Goal: Transaction & Acquisition: Purchase product/service

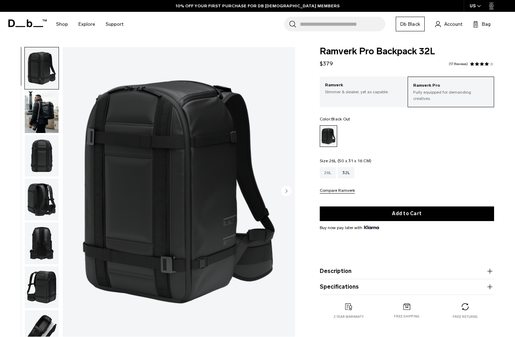
click at [330, 167] on div "26L" at bounding box center [327, 172] width 16 height 11
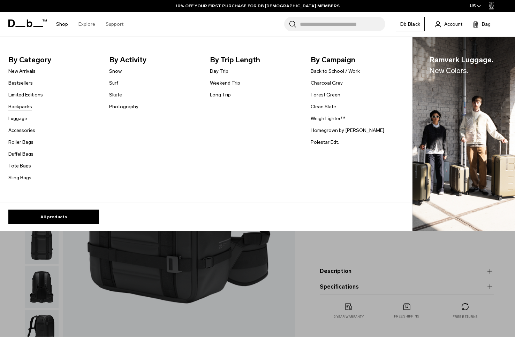
click at [29, 105] on link "Backpacks" at bounding box center [20, 106] width 24 height 7
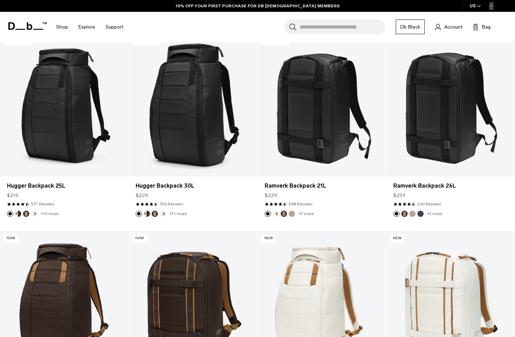
scroll to position [271, 0]
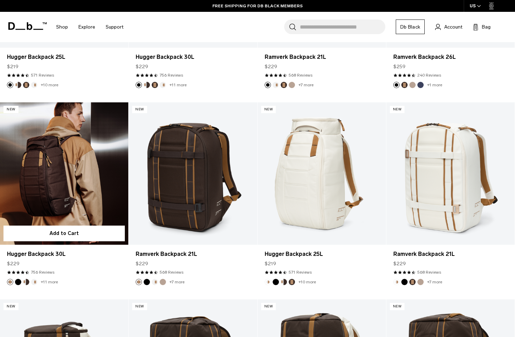
click at [81, 180] on link "Hugger Backpack 30L" at bounding box center [64, 173] width 128 height 142
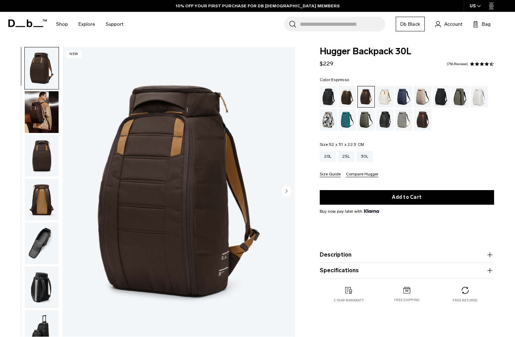
click at [43, 156] on img "button" at bounding box center [42, 156] width 34 height 42
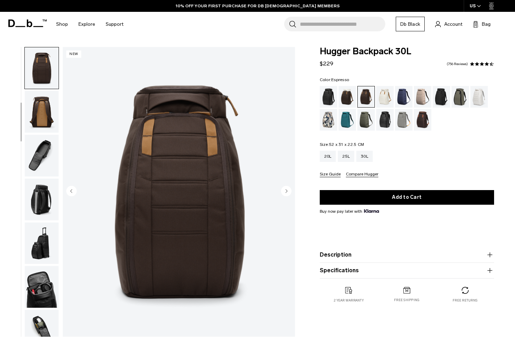
click at [40, 117] on img "button" at bounding box center [42, 112] width 34 height 42
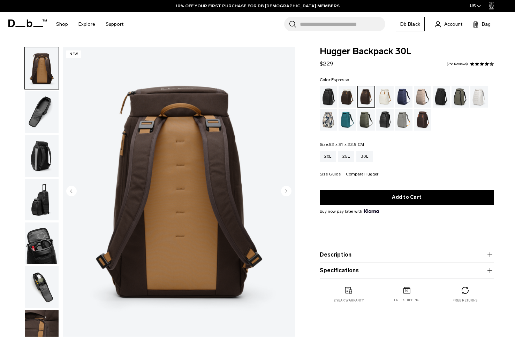
click at [40, 110] on img "button" at bounding box center [42, 112] width 34 height 42
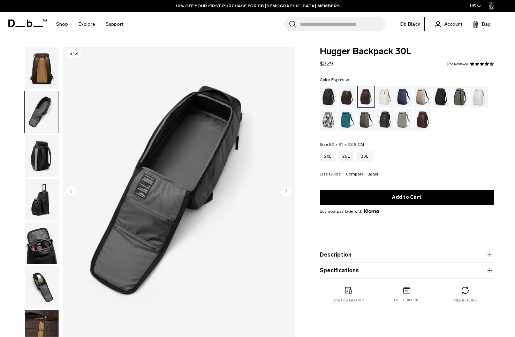
scroll to position [147, 0]
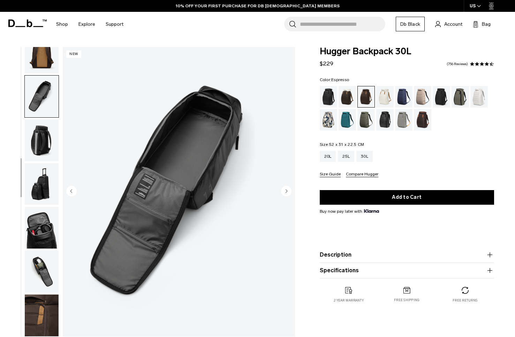
click at [40, 142] on img "button" at bounding box center [42, 140] width 34 height 42
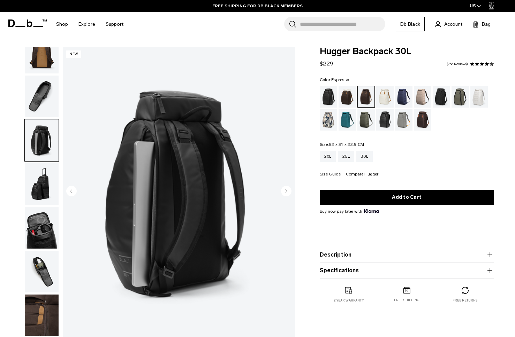
click at [46, 177] on img "button" at bounding box center [42, 184] width 34 height 42
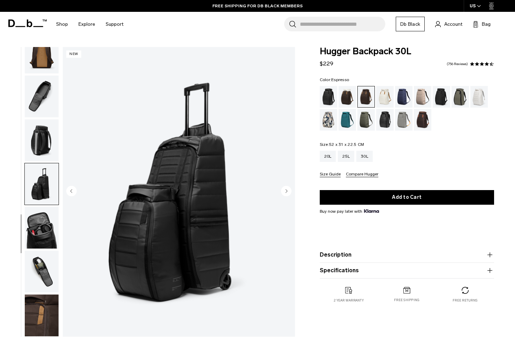
click at [45, 229] on img "button" at bounding box center [42, 228] width 34 height 42
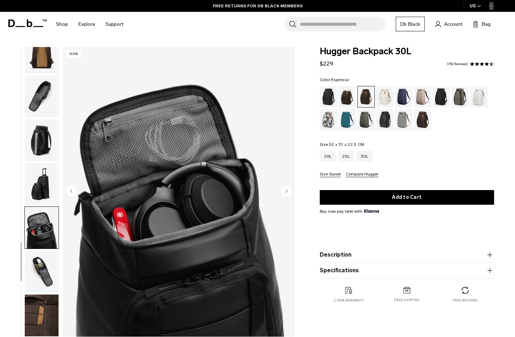
click at [43, 260] on img "button" at bounding box center [42, 272] width 34 height 42
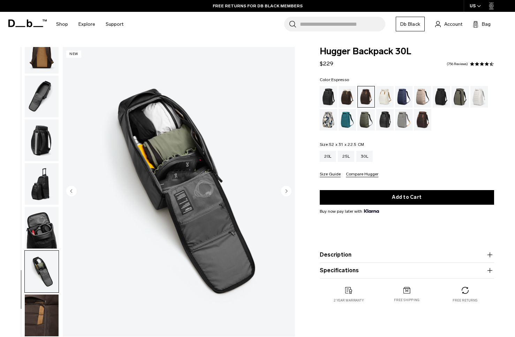
click at [41, 313] on img "button" at bounding box center [42, 316] width 34 height 42
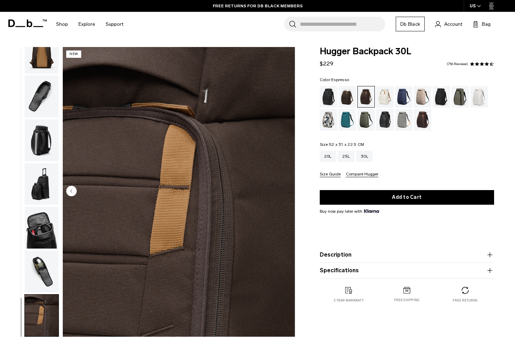
click at [37, 264] on img "button" at bounding box center [42, 272] width 34 height 42
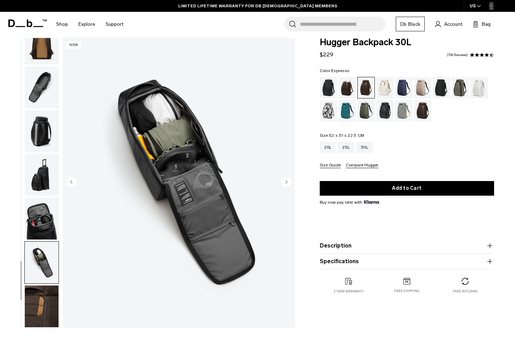
scroll to position [24, 0]
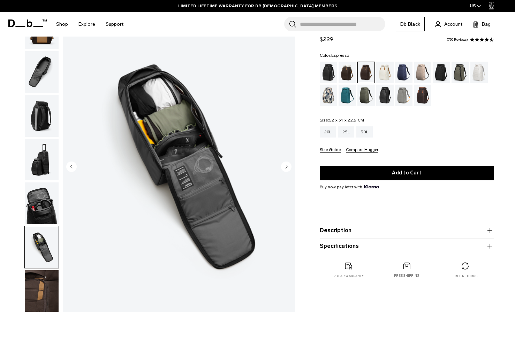
click at [284, 168] on circle "Next slide" at bounding box center [286, 167] width 10 height 10
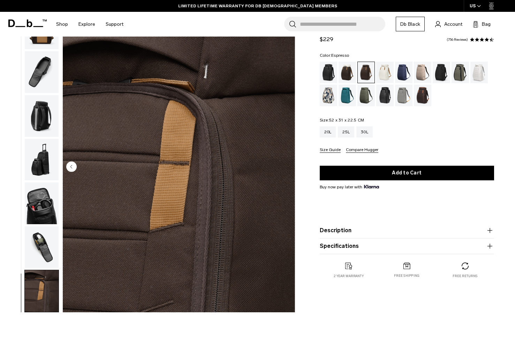
scroll to position [0, 0]
